Goal: Task Accomplishment & Management: Use online tool/utility

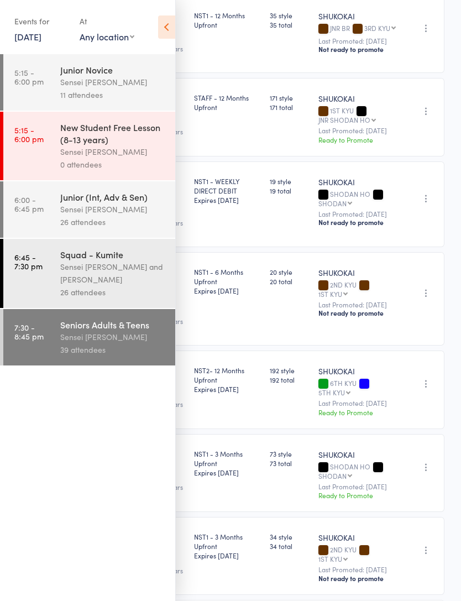
click at [27, 40] on link "11 Sep, 2025" at bounding box center [27, 36] width 27 height 12
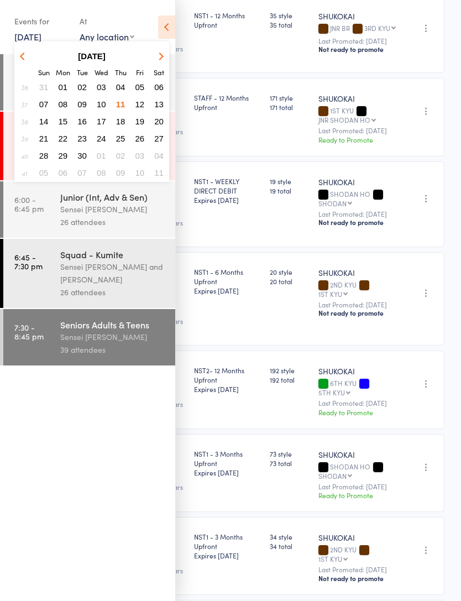
click at [140, 106] on span "12" at bounding box center [139, 103] width 9 height 9
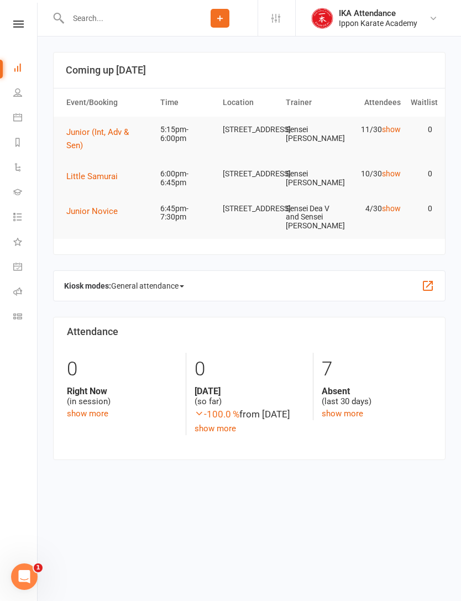
click at [12, 27] on link at bounding box center [18, 23] width 39 height 7
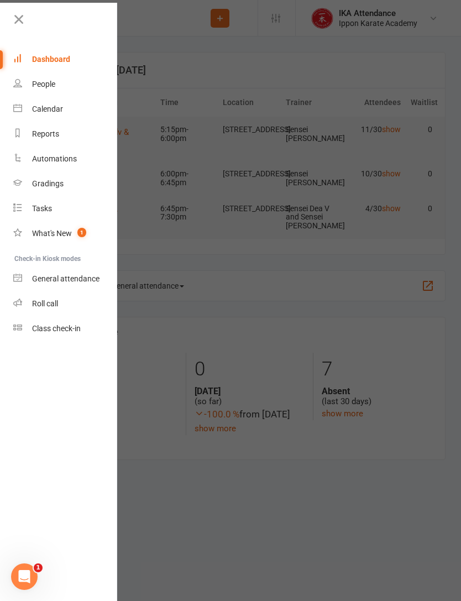
click at [28, 296] on link "Roll call" at bounding box center [65, 303] width 104 height 25
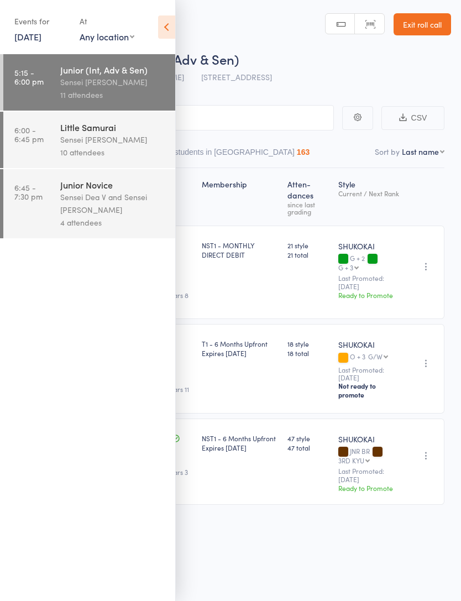
click at [170, 36] on icon at bounding box center [166, 26] width 17 height 23
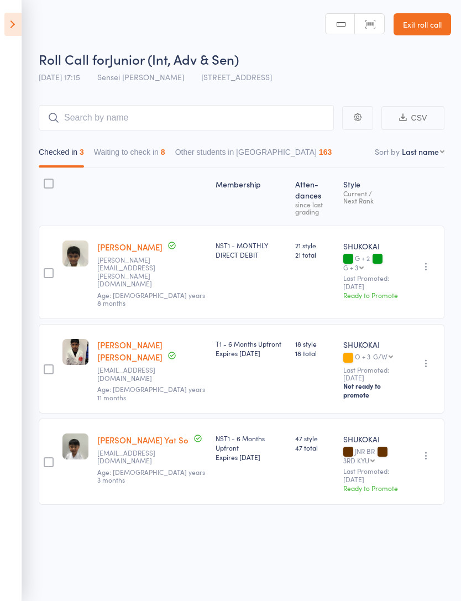
click at [129, 161] on button "Waiting to check in 8" at bounding box center [129, 154] width 71 height 25
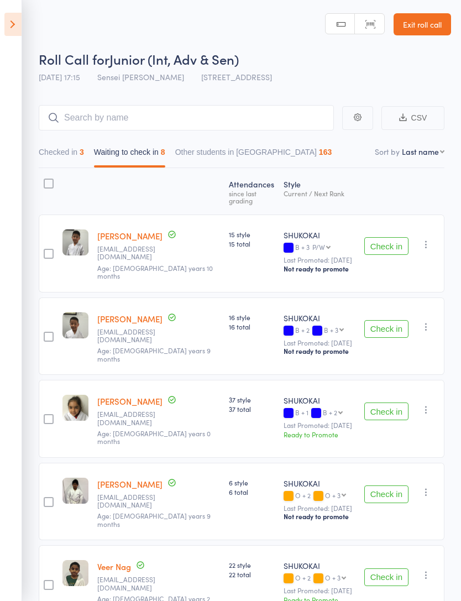
click at [67, 147] on button "Checked in 3" at bounding box center [61, 154] width 45 height 25
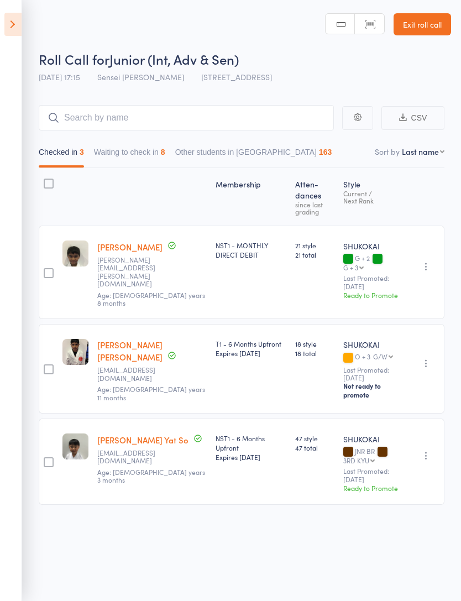
scroll to position [8, 0]
click at [113, 151] on button "Waiting to check in 8" at bounding box center [129, 153] width 71 height 25
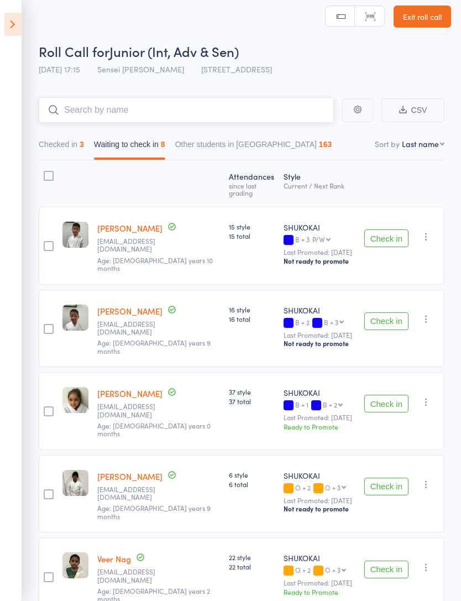
click at [332, 102] on input "search" at bounding box center [186, 109] width 295 height 25
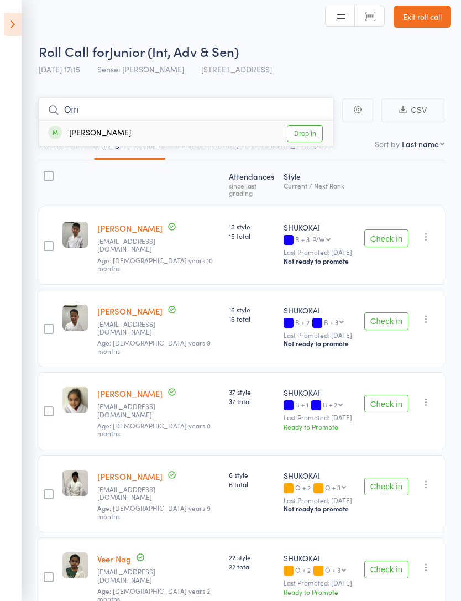
type input "Om"
click at [321, 132] on link "Drop in" at bounding box center [305, 133] width 36 height 17
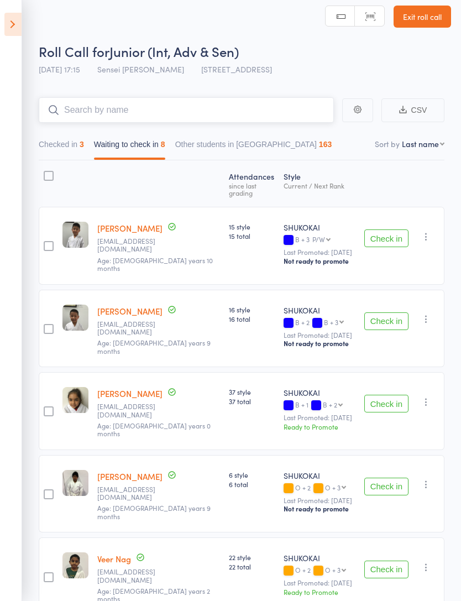
click at [50, 146] on button "Checked in 3" at bounding box center [61, 146] width 45 height 25
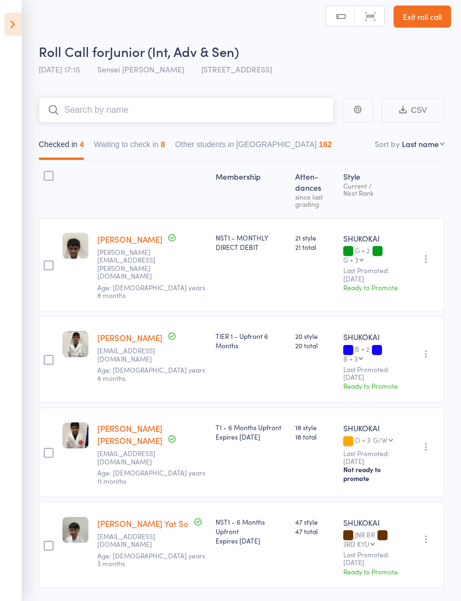
click at [61, 119] on input "search" at bounding box center [186, 109] width 295 height 25
click at [10, 24] on icon at bounding box center [12, 24] width 17 height 23
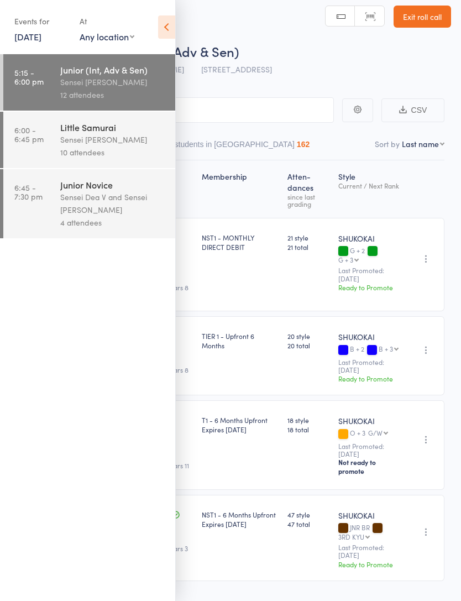
click at [72, 78] on div "Sensei [PERSON_NAME]" at bounding box center [113, 82] width 106 height 13
click at [174, 28] on icon at bounding box center [166, 26] width 17 height 23
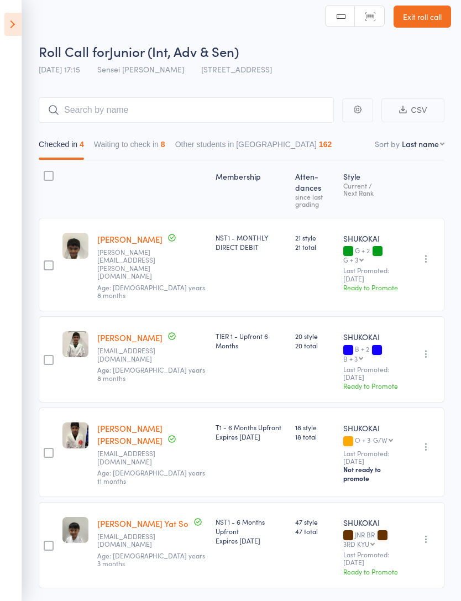
click at [165, 140] on button "Waiting to check in 8" at bounding box center [129, 146] width 71 height 25
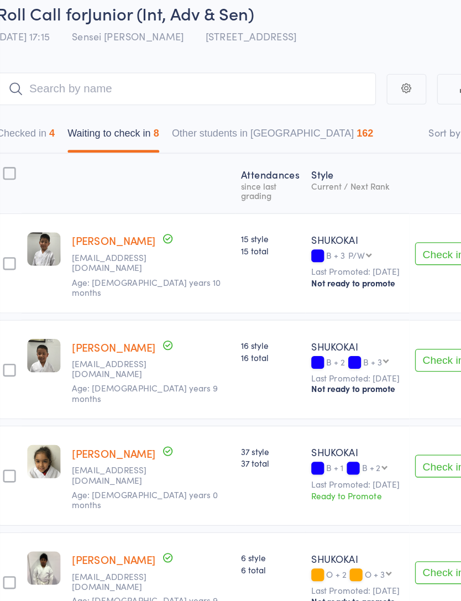
click at [364, 229] on button "Check in" at bounding box center [386, 238] width 44 height 18
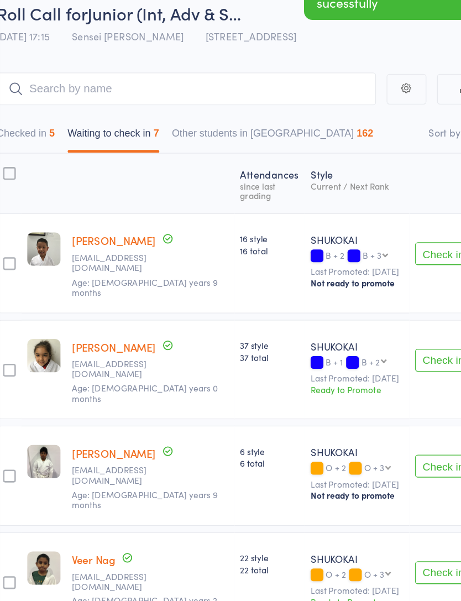
click at [364, 229] on button "Check in" at bounding box center [386, 238] width 44 height 18
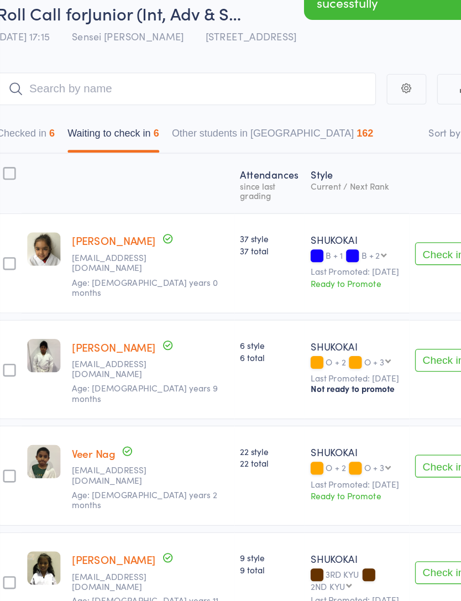
click at [364, 229] on button "Check in" at bounding box center [386, 238] width 44 height 18
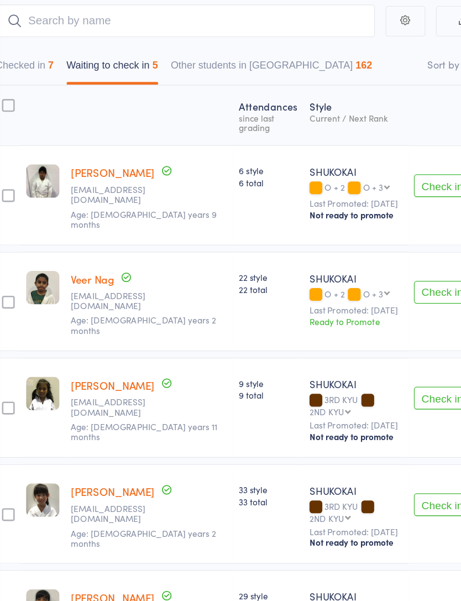
scroll to position [31, 0]
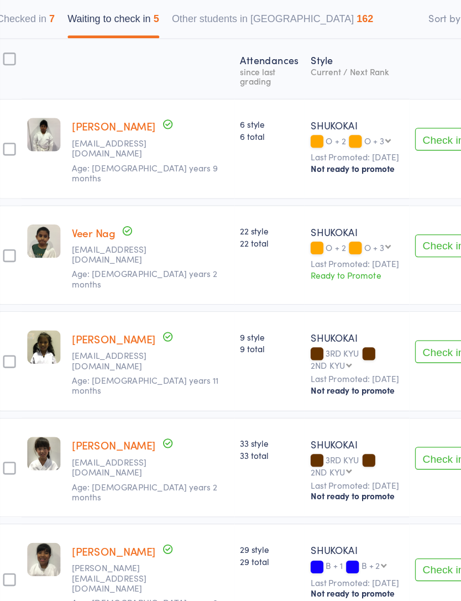
click at [364, 454] on button "Check in" at bounding box center [386, 463] width 44 height 18
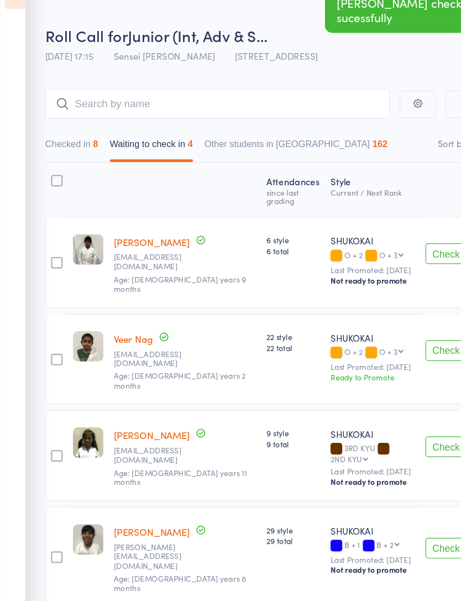
click at [76, 141] on button "Checked in 8" at bounding box center [61, 153] width 45 height 25
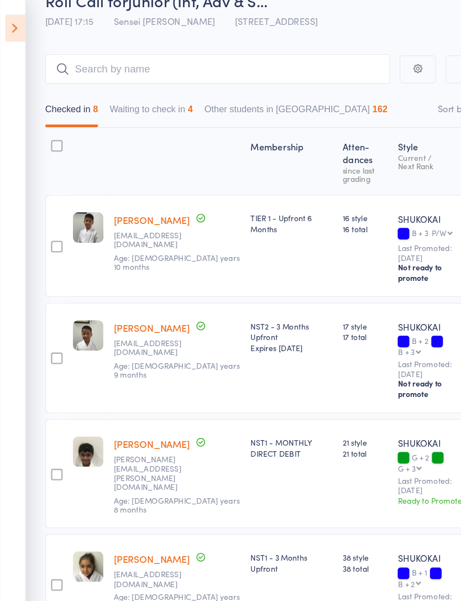
scroll to position [0, 0]
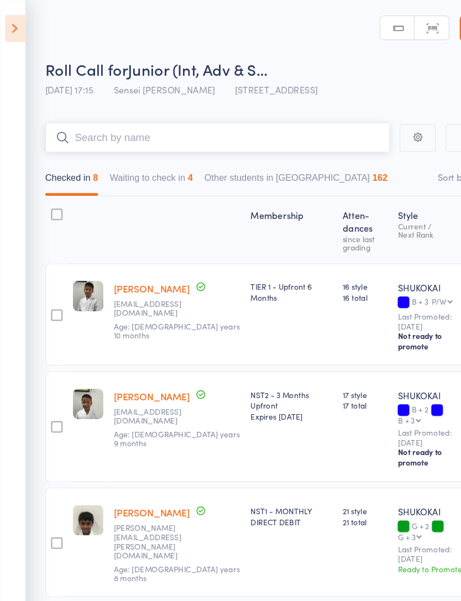
click at [165, 115] on input "search" at bounding box center [186, 117] width 295 height 25
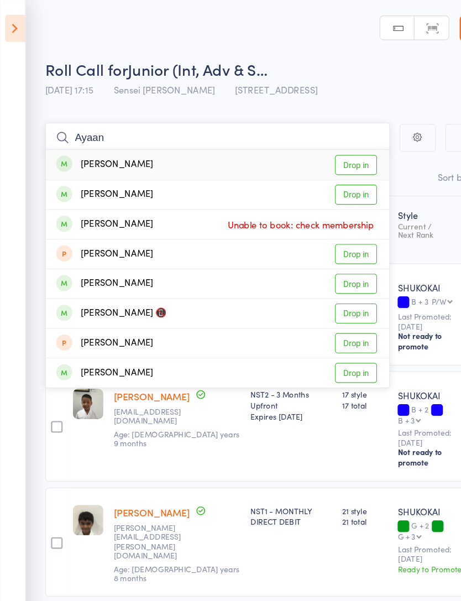
type input "Ayaan"
click at [303, 145] on link "Drop in" at bounding box center [305, 141] width 36 height 17
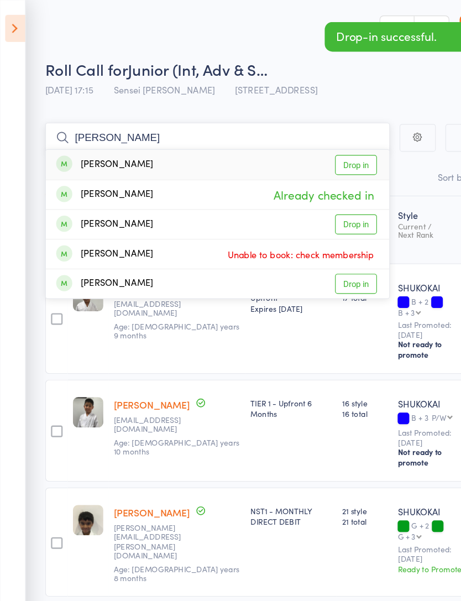
type input "Amaan"
click at [314, 136] on link "Drop in" at bounding box center [305, 141] width 36 height 17
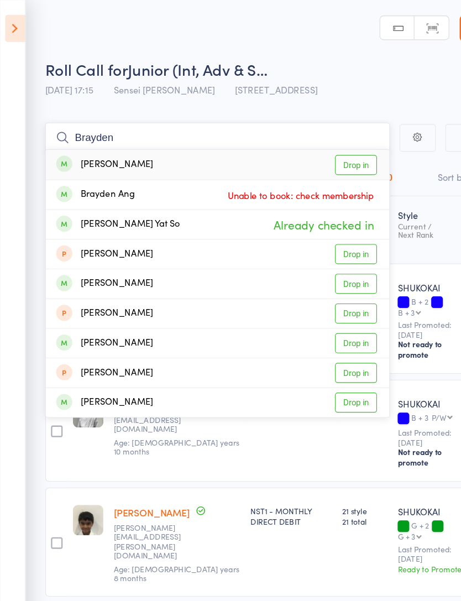
click at [204, 116] on input "Brayden" at bounding box center [186, 117] width 295 height 25
type input "B"
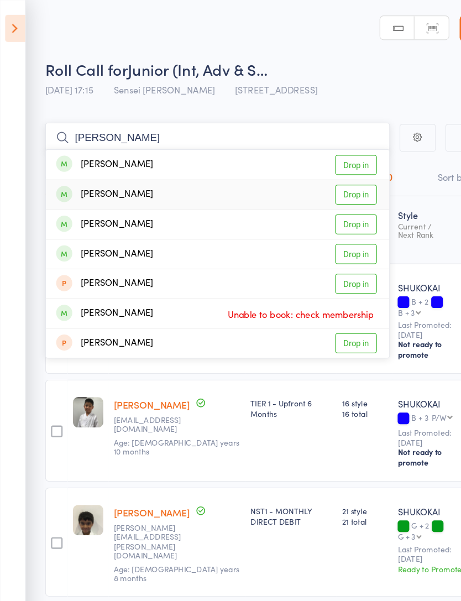
type input "Aarush"
click at [314, 167] on link "Drop in" at bounding box center [305, 166] width 36 height 17
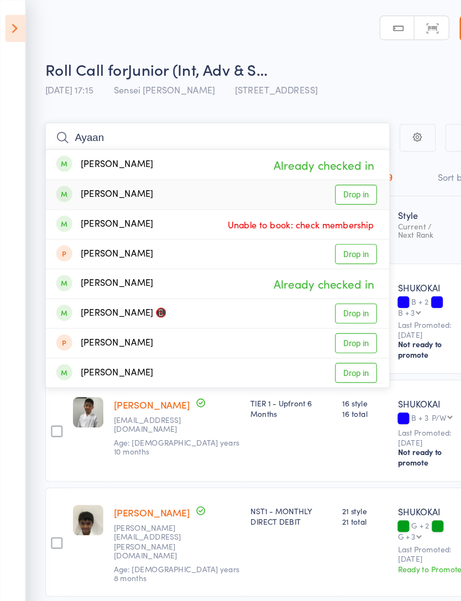
type input "Ayaan"
click at [313, 166] on link "Drop in" at bounding box center [305, 166] width 36 height 17
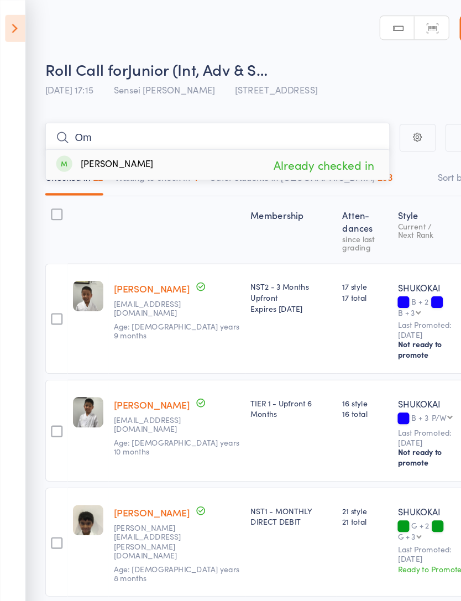
type input "O"
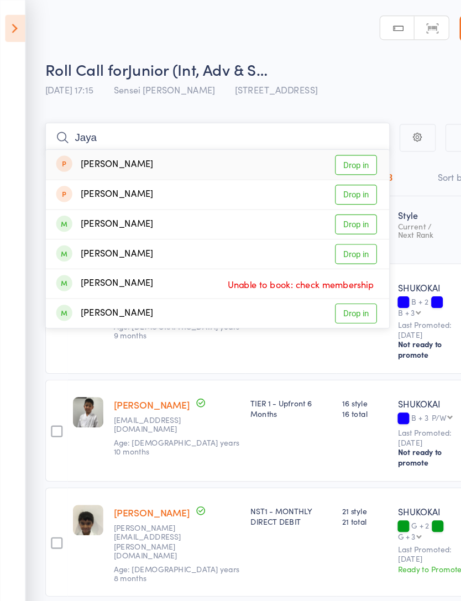
type input "Jaya"
click at [316, 218] on link "Drop in" at bounding box center [305, 217] width 36 height 17
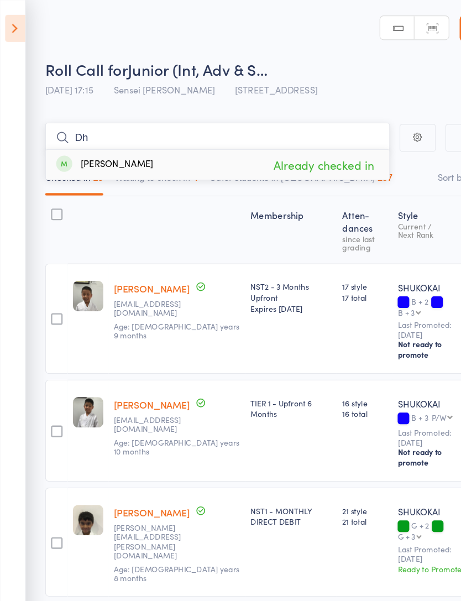
type input "D"
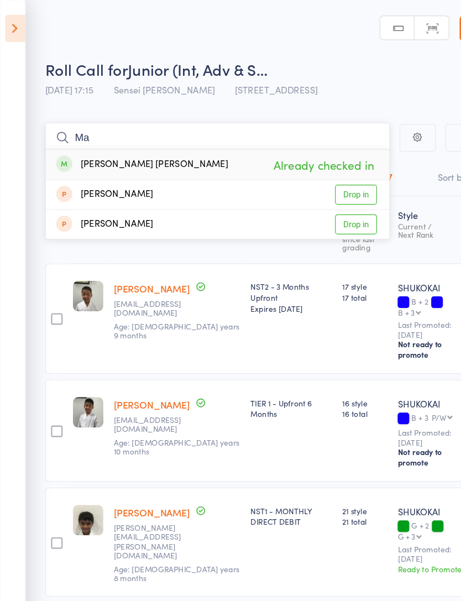
type input "M"
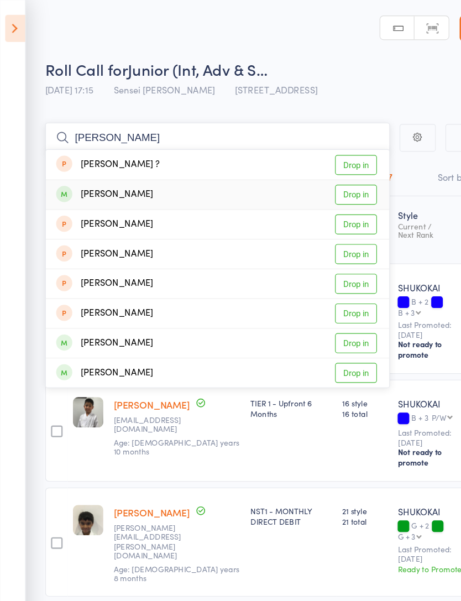
type input "William"
click at [314, 166] on link "Drop in" at bounding box center [305, 166] width 36 height 17
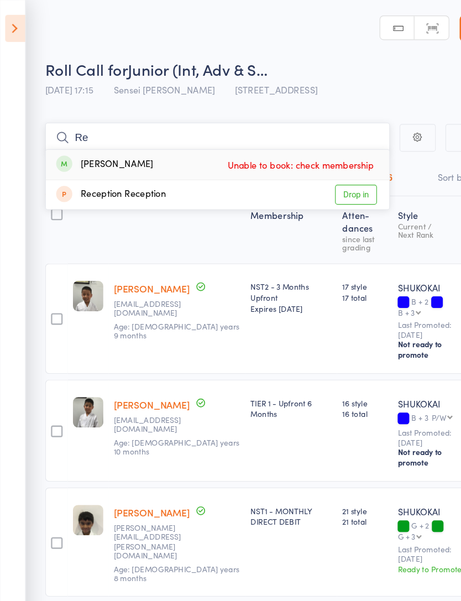
type input "R"
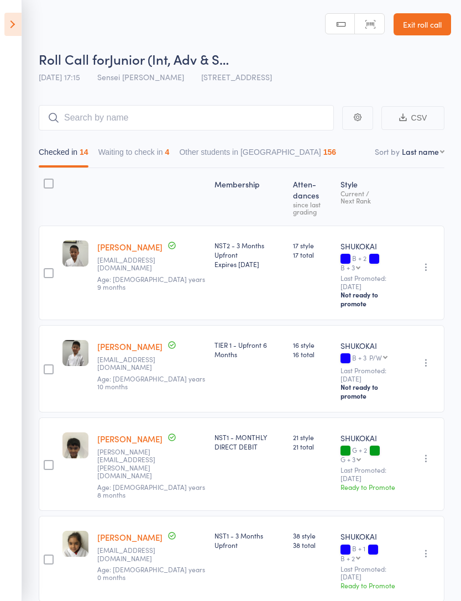
click at [437, 26] on link "Exit roll call" at bounding box center [421, 24] width 57 height 22
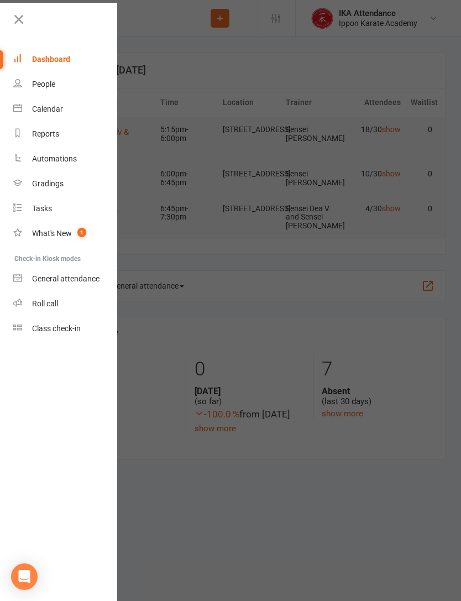
click at [401, 102] on div at bounding box center [230, 300] width 461 height 601
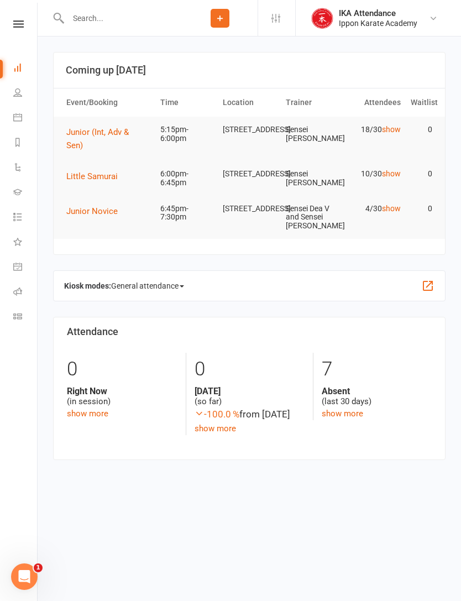
click at [79, 23] on input "text" at bounding box center [124, 17] width 118 height 15
click at [12, 37] on div "Clubworx" at bounding box center [18, 38] width 37 height 36
click at [15, 27] on icon at bounding box center [18, 23] width 10 height 7
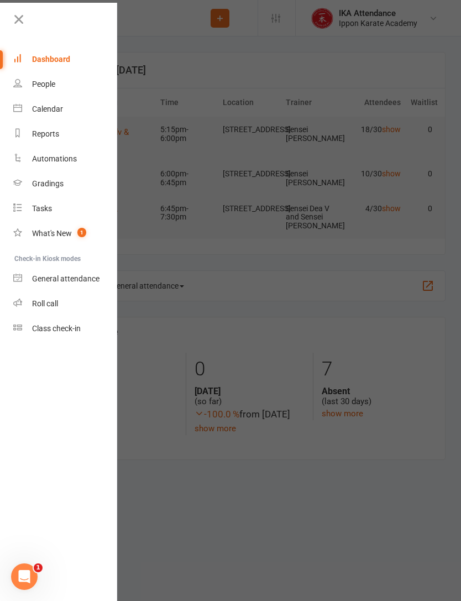
click at [20, 110] on icon at bounding box center [17, 107] width 9 height 9
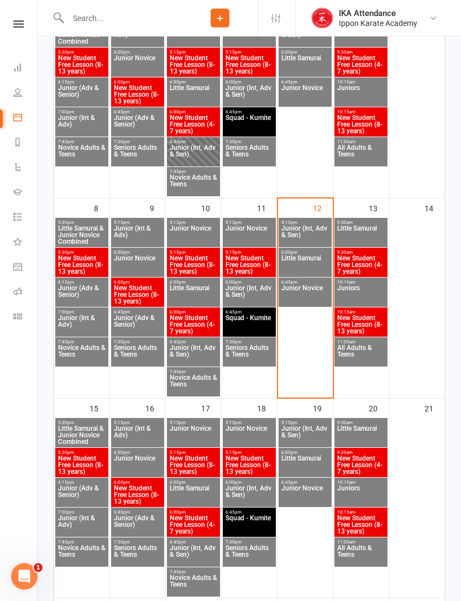
scroll to position [246, 0]
click at [318, 238] on span "Junior (Int, Adv & Sen)" at bounding box center [305, 235] width 49 height 20
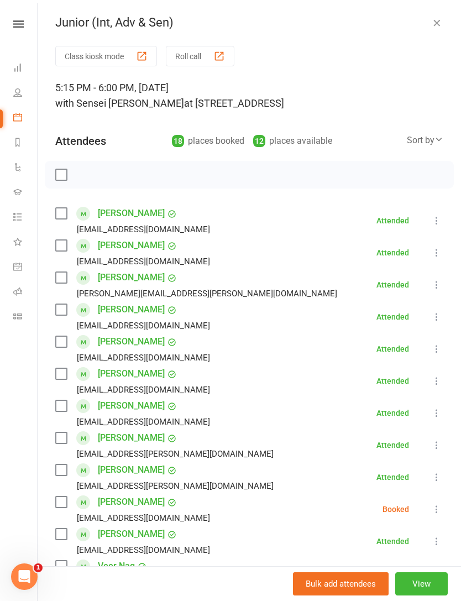
click at [429, 595] on button "View" at bounding box center [421, 583] width 52 height 23
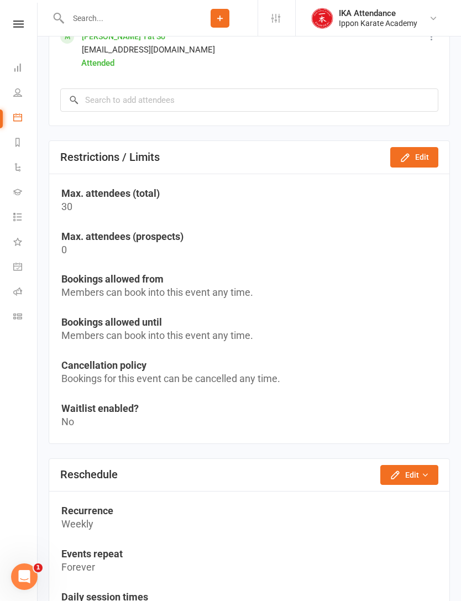
scroll to position [1578, 0]
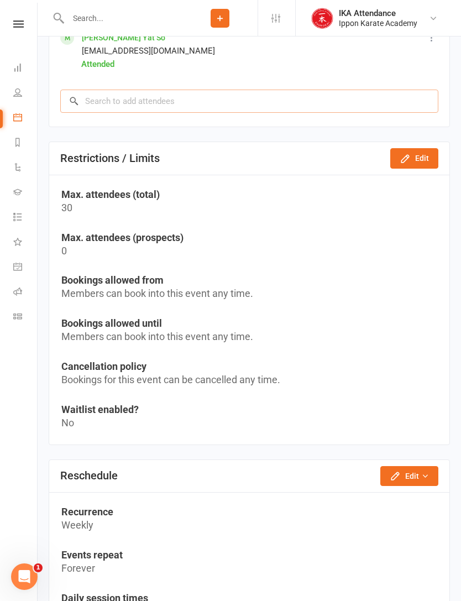
click at [86, 99] on input "search" at bounding box center [249, 101] width 378 height 23
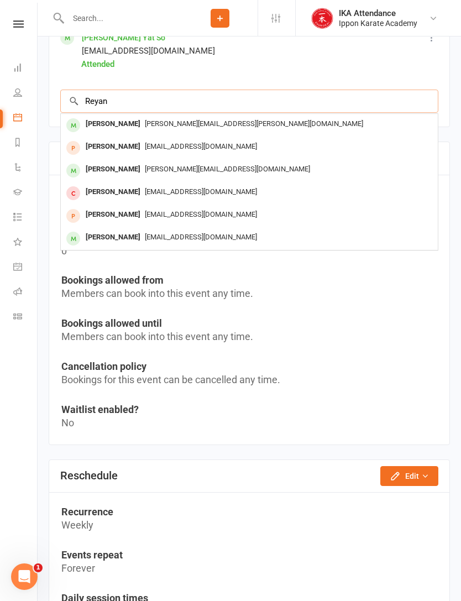
type input "Reyan"
click at [349, 114] on div "Reyansh Singh harindranath.singh@gmail.com" at bounding box center [249, 125] width 377 height 23
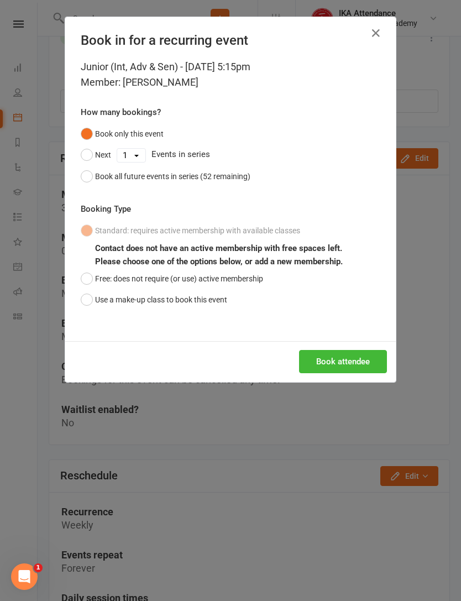
click at [89, 278] on button "Free: does not require (or use) active membership" at bounding box center [172, 278] width 182 height 21
click at [350, 351] on button "Book attendee" at bounding box center [343, 361] width 88 height 23
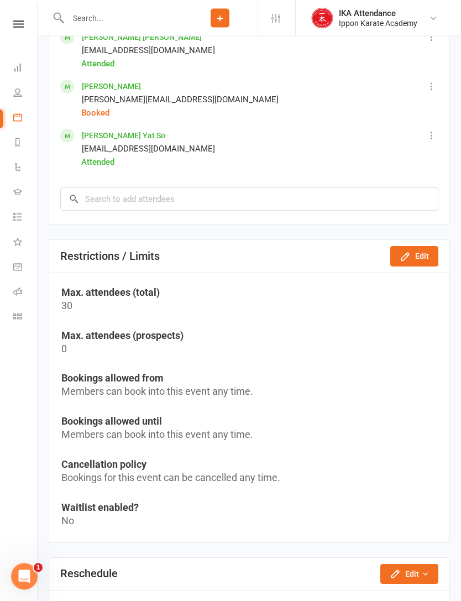
scroll to position [1522, 0]
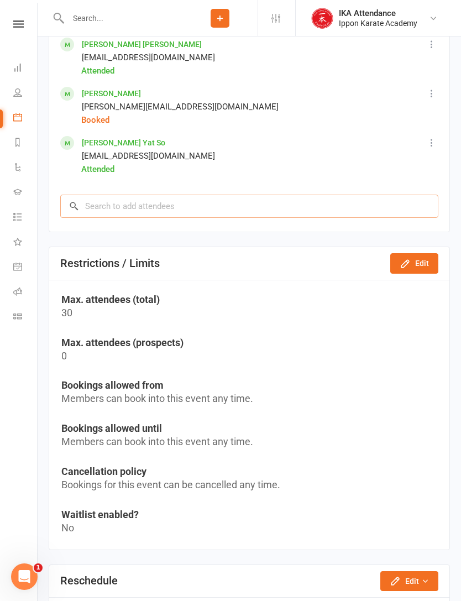
click at [90, 208] on input "search" at bounding box center [249, 206] width 378 height 23
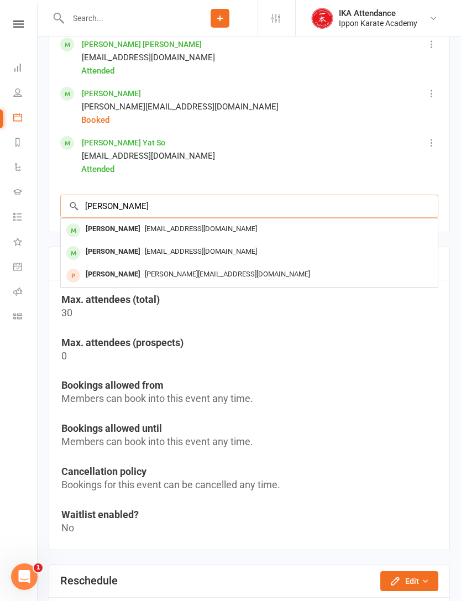
type input "Krish"
click at [366, 248] on div "Vijay.mel07@gmail.com" at bounding box center [249, 252] width 368 height 16
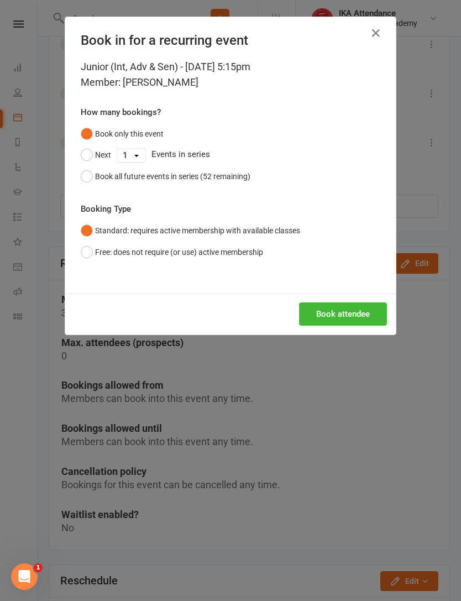
click at [366, 307] on button "Book attendee" at bounding box center [343, 313] width 88 height 23
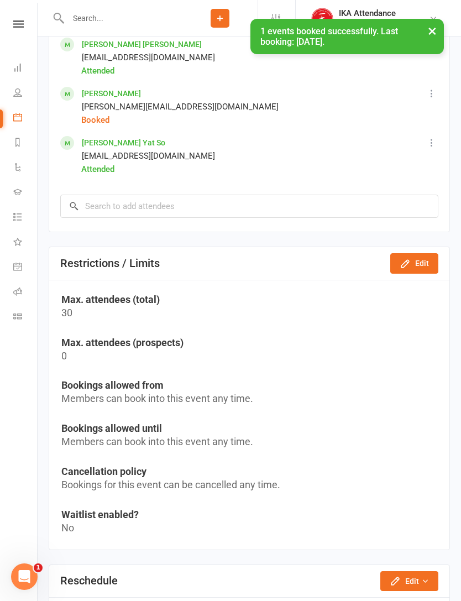
click at [24, 19] on div "× 1 events booked successfully. Last booking: Sep 12, 2025." at bounding box center [223, 19] width 446 height 0
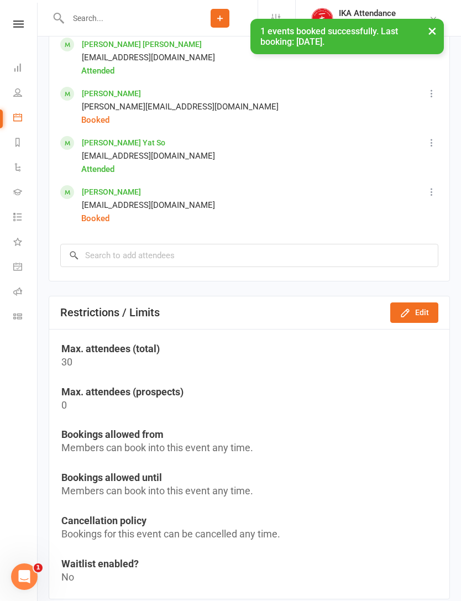
click at [19, 26] on icon at bounding box center [18, 23] width 10 height 7
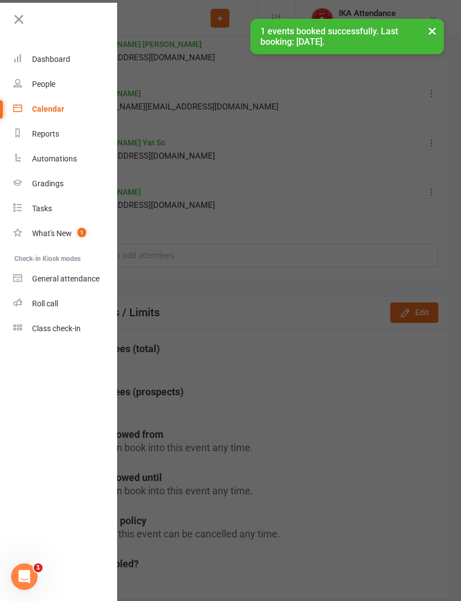
click at [24, 300] on link "Roll call" at bounding box center [65, 303] width 104 height 25
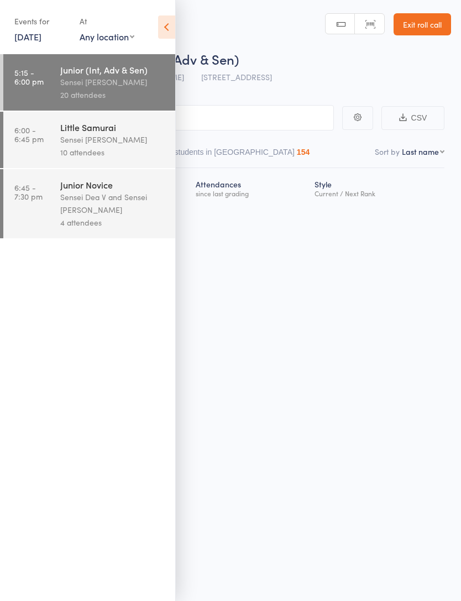
click at [164, 30] on icon at bounding box center [166, 26] width 17 height 23
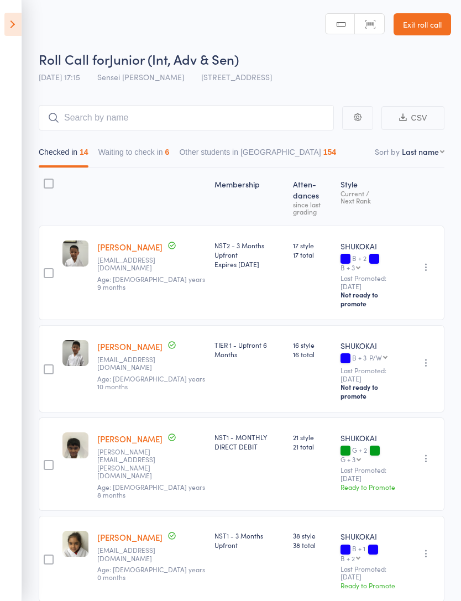
click at [123, 150] on button "Waiting to check in 6" at bounding box center [133, 154] width 71 height 25
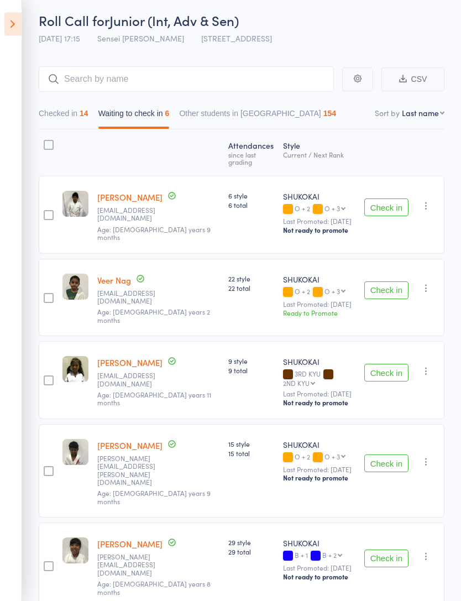
scroll to position [72, 0]
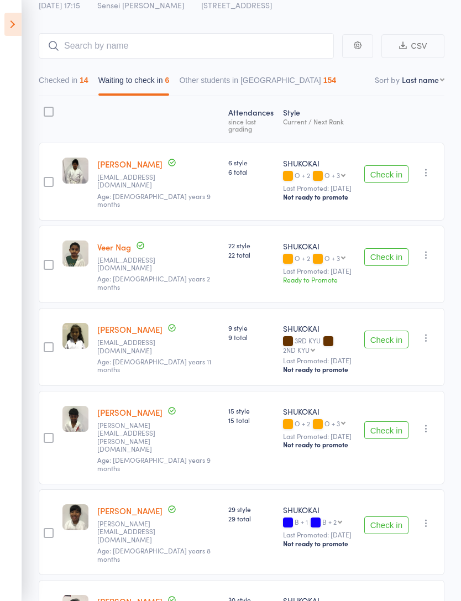
click at [391, 421] on button "Check in" at bounding box center [386, 430] width 44 height 18
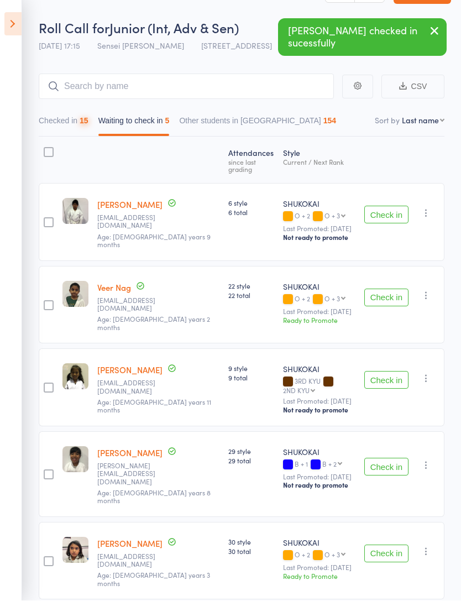
scroll to position [31, 0]
click at [385, 544] on button "Check in" at bounding box center [386, 553] width 44 height 18
